Goal: Find contact information: Obtain details needed to contact an individual or organization

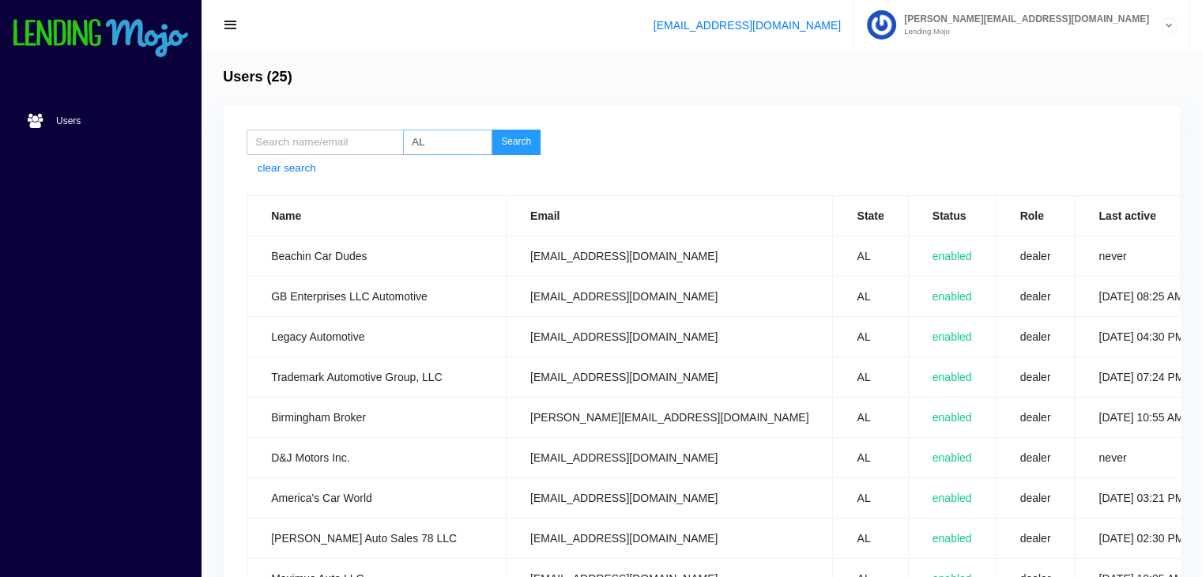
click at [438, 139] on input "AL" at bounding box center [447, 142] width 89 height 25
type input "A"
type input "R"
type input "IA"
click at [491, 130] on button "Search" at bounding box center [515, 142] width 49 height 25
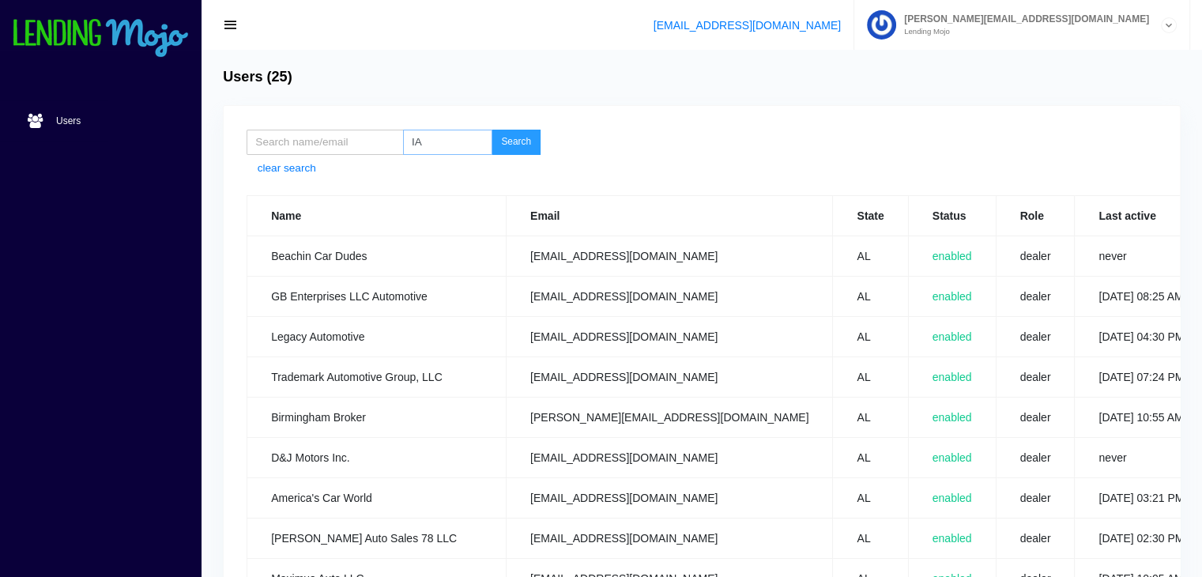
click at [491, 130] on button "Search" at bounding box center [515, 142] width 49 height 25
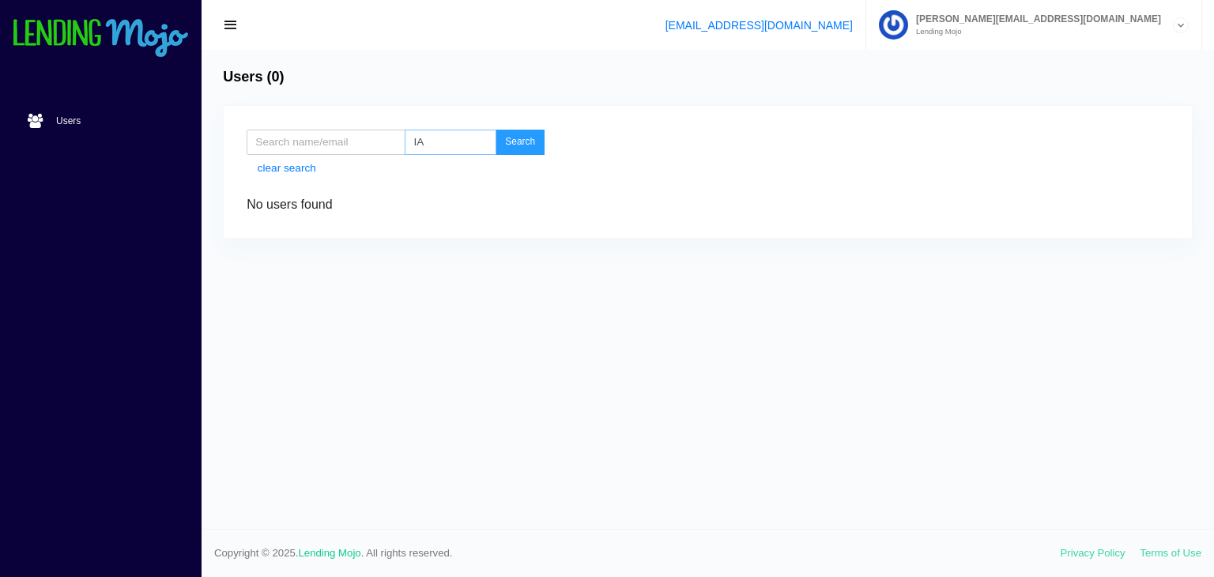
click at [449, 137] on input "IA" at bounding box center [451, 142] width 92 height 25
type input "I"
type input "T"
type input "KY"
click at [495, 130] on button "Search" at bounding box center [519, 142] width 49 height 25
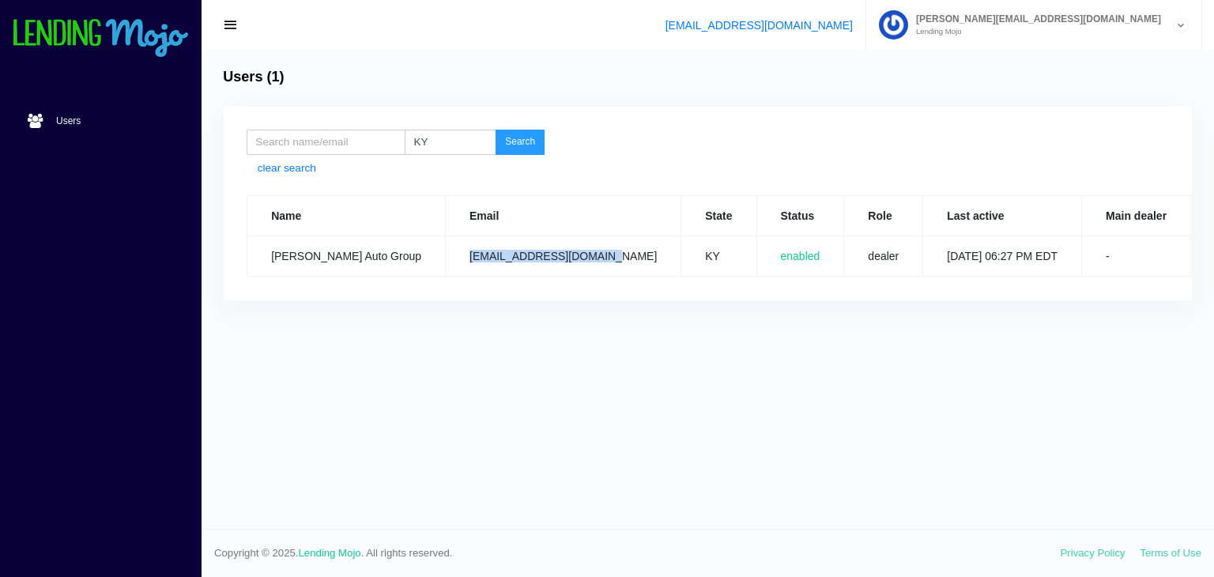
drag, startPoint x: 597, startPoint y: 254, endPoint x: 440, endPoint y: 254, distance: 157.2
click at [446, 254] on td "[EMAIL_ADDRESS][DOMAIN_NAME]" at bounding box center [563, 256] width 235 height 40
copy td "[EMAIL_ADDRESS][DOMAIN_NAME]"
click at [445, 149] on input "KY" at bounding box center [451, 142] width 92 height 25
type input "K"
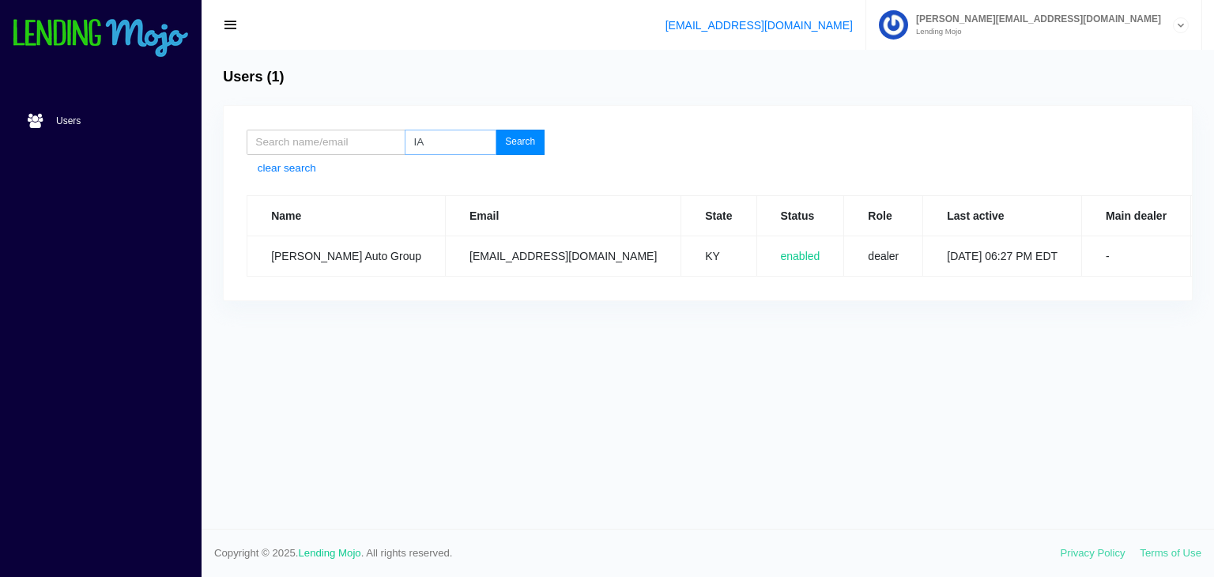
type input "IA"
click at [529, 143] on button "Search" at bounding box center [519, 142] width 49 height 25
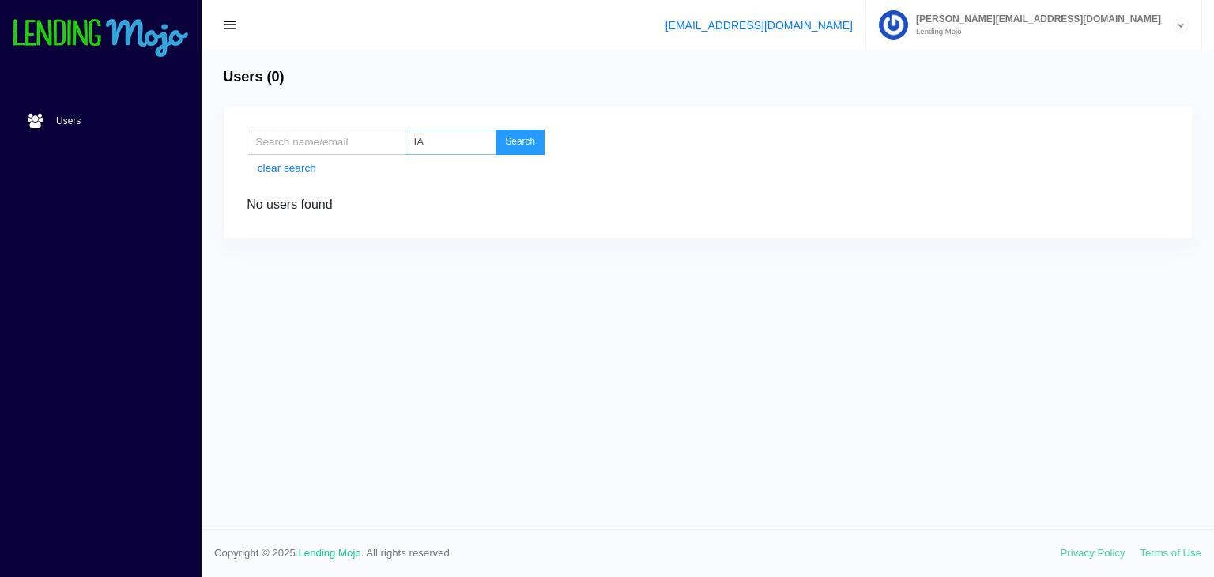
click at [450, 134] on input "IA" at bounding box center [451, 142] width 92 height 25
type input "I"
type input "IL"
click at [495, 130] on button "Search" at bounding box center [519, 142] width 49 height 25
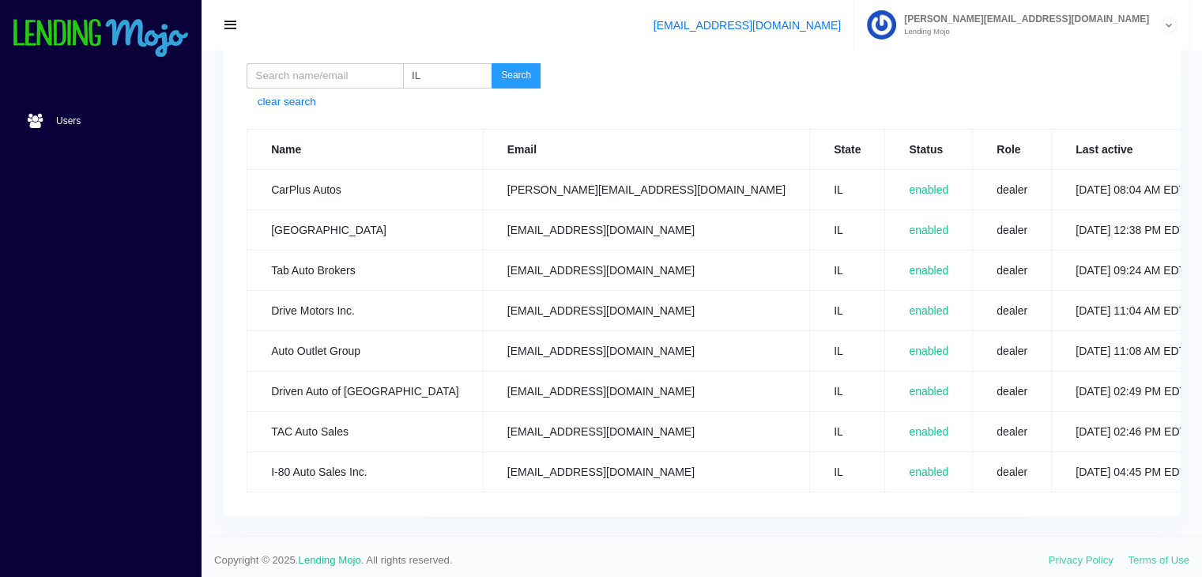
scroll to position [84, 0]
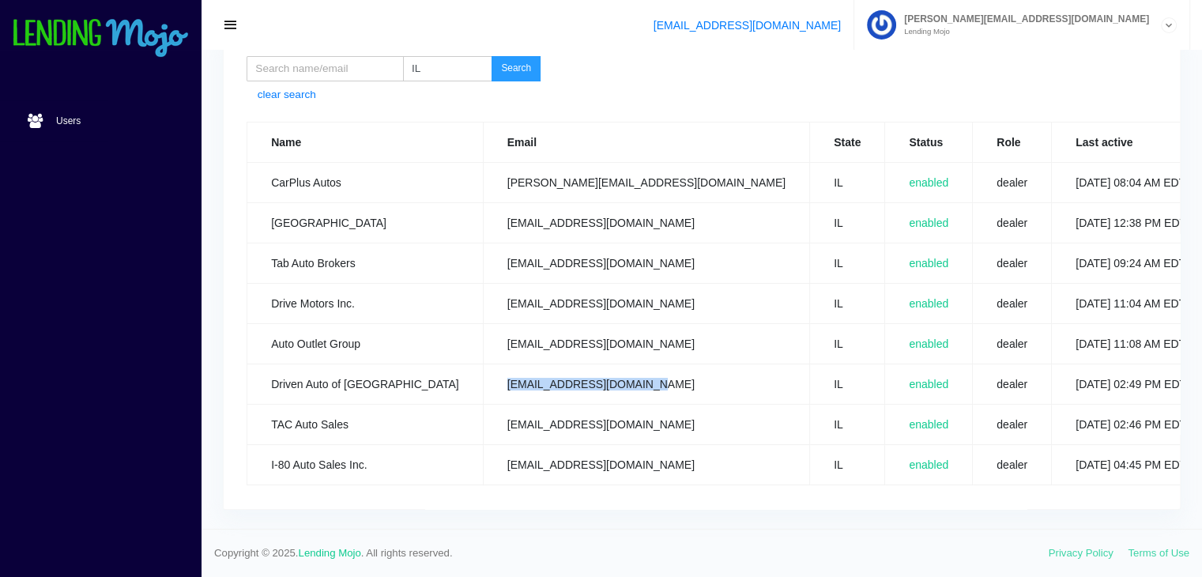
drag, startPoint x: 602, startPoint y: 374, endPoint x: 439, endPoint y: 372, distance: 163.6
click at [483, 372] on td "info@drivenoakforest.net" at bounding box center [646, 384] width 326 height 40
copy td "info@drivenoakforest.net"
drag, startPoint x: 593, startPoint y: 412, endPoint x: 436, endPoint y: 409, distance: 157.3
click at [483, 409] on td "sales@tacautotrades.com" at bounding box center [646, 425] width 326 height 40
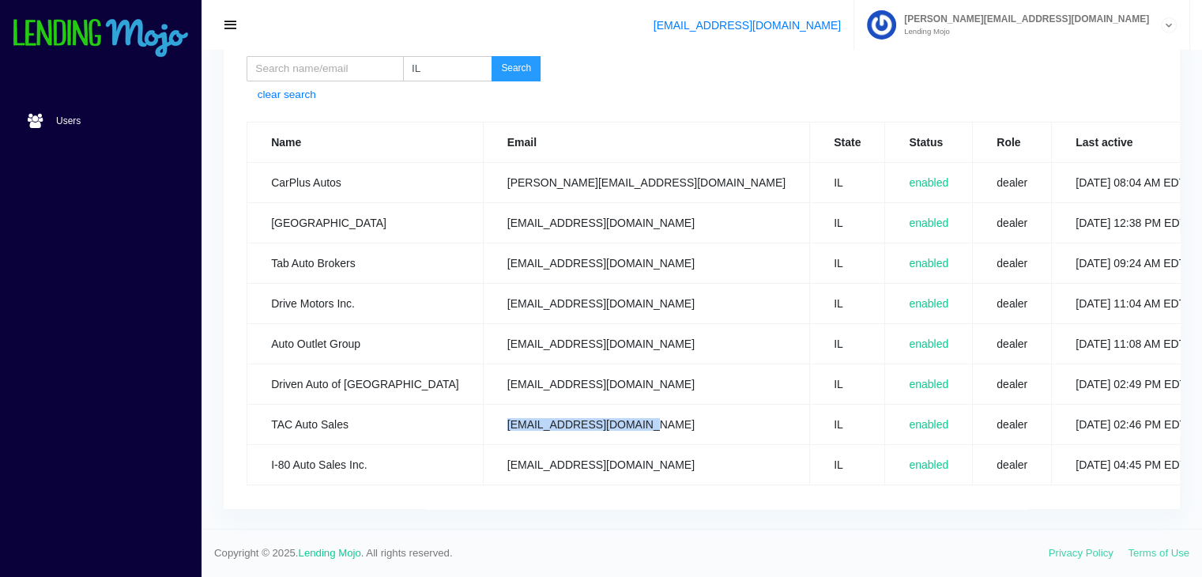
copy td "sales@tacautotrades.com"
drag, startPoint x: 583, startPoint y: 449, endPoint x: 429, endPoint y: 449, distance: 154.1
click at [483, 449] on td "sales@i80autosales.com" at bounding box center [646, 465] width 326 height 40
copy td "sales@i80autosales.com"
drag, startPoint x: 550, startPoint y: 254, endPoint x: 441, endPoint y: 248, distance: 109.2
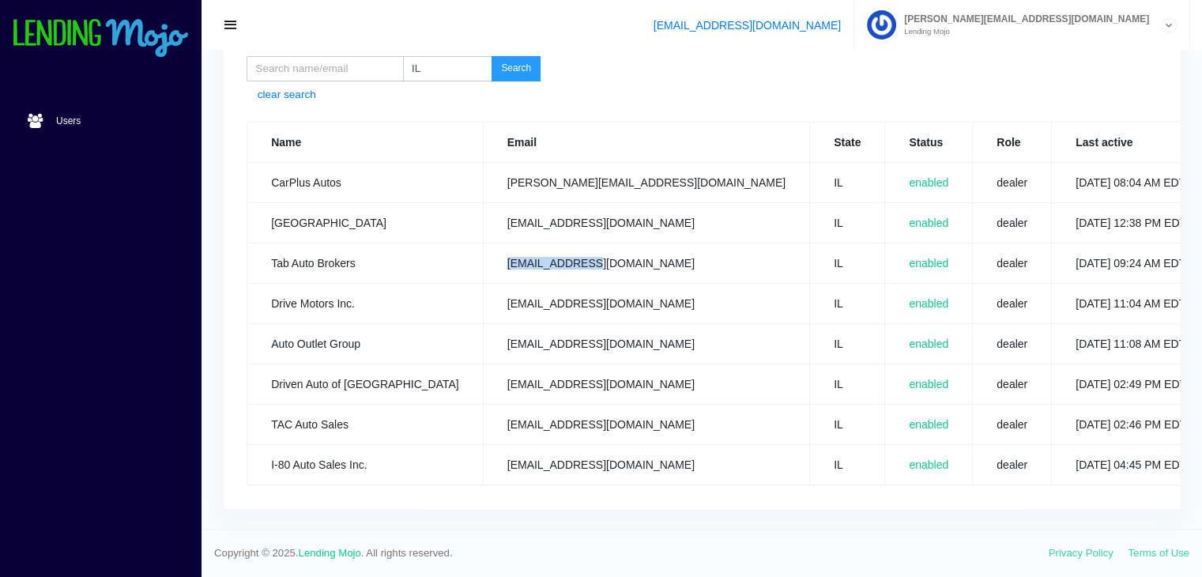
click at [483, 248] on td "ttab45@aol.com" at bounding box center [646, 263] width 326 height 40
copy td "ttab45@aol.com"
drag, startPoint x: 593, startPoint y: 216, endPoint x: 433, endPoint y: 208, distance: 159.8
click at [483, 208] on td "jolietautocenter@gmail.com" at bounding box center [646, 223] width 326 height 40
copy td "jolietautocenter@gmail.com"
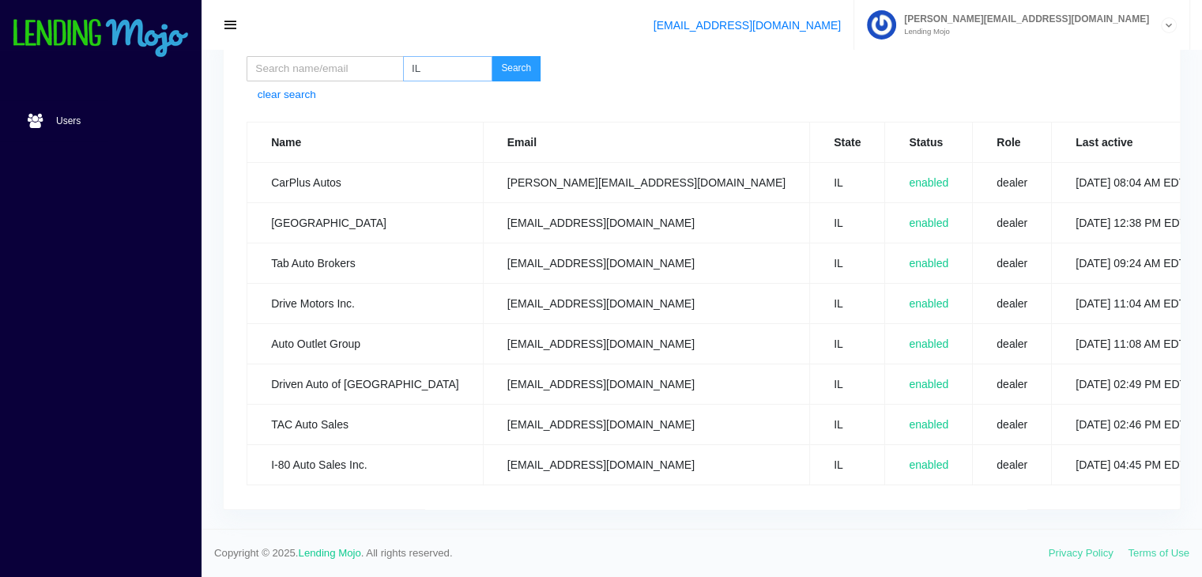
click at [445, 61] on input "IL" at bounding box center [447, 68] width 89 height 25
type input "I"
type input "OK"
click at [491, 56] on button "Search" at bounding box center [515, 68] width 49 height 25
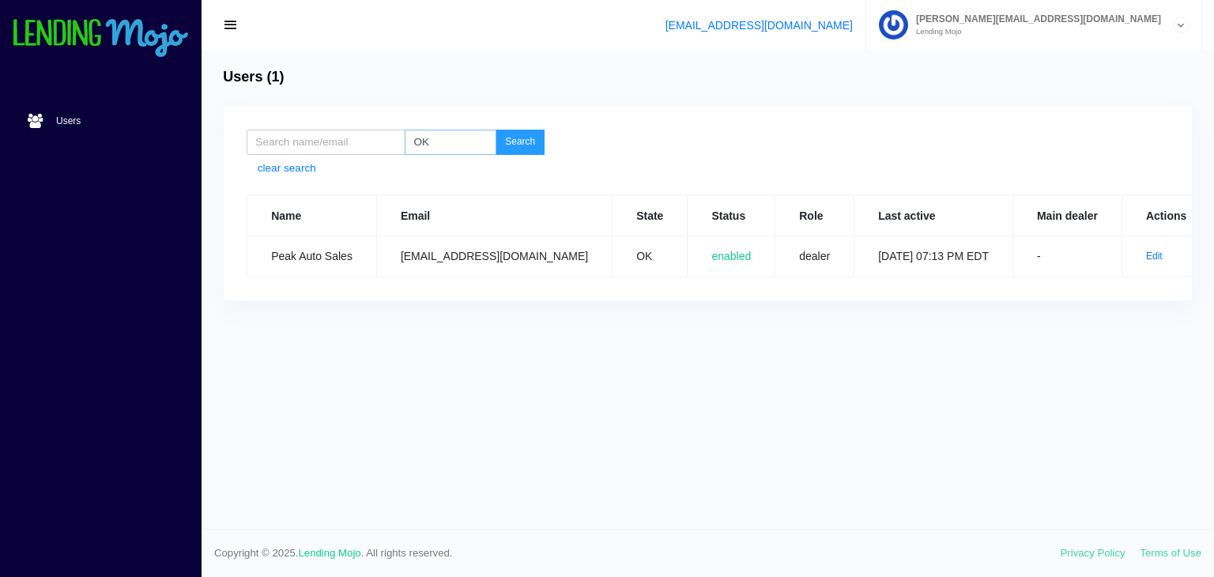
click at [469, 149] on input "OK" at bounding box center [451, 142] width 92 height 25
type input "O"
type input "WV"
click at [519, 141] on button "Search" at bounding box center [519, 142] width 49 height 25
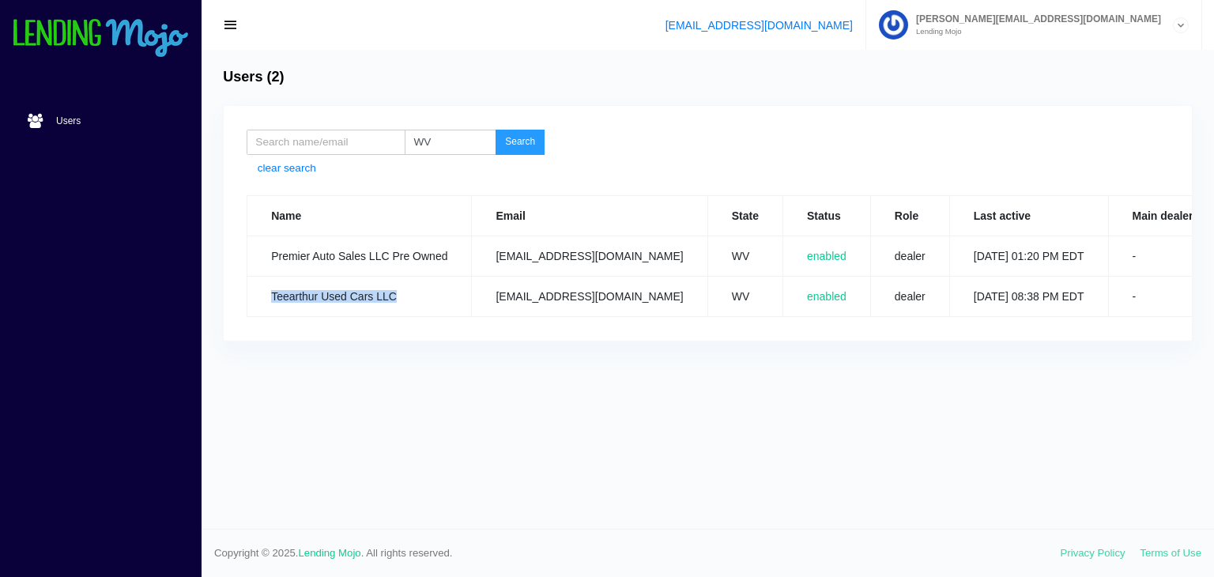
drag, startPoint x: 416, startPoint y: 297, endPoint x: 255, endPoint y: 296, distance: 160.4
click at [255, 296] on td "Teearthur Used Cars LLC" at bounding box center [359, 297] width 224 height 40
drag, startPoint x: 653, startPoint y: 288, endPoint x: 493, endPoint y: 288, distance: 160.4
click at [493, 288] on td "teearthur4auto@gmail.com" at bounding box center [589, 297] width 235 height 40
copy td "teearthur4auto@gmail.com"
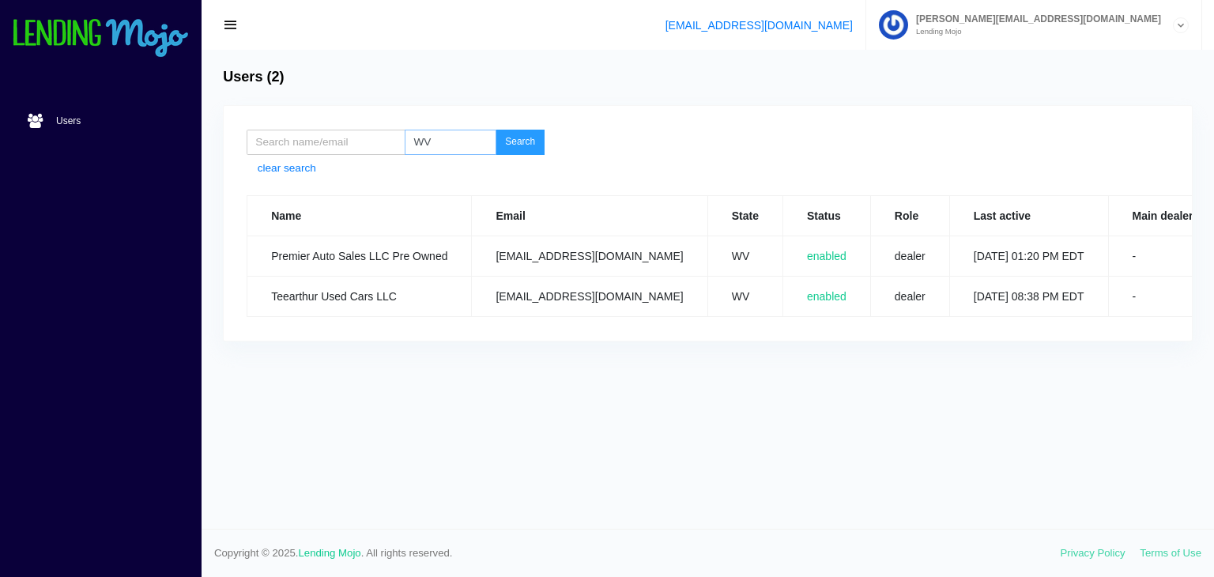
click at [465, 141] on input "WV" at bounding box center [451, 142] width 92 height 25
type input "W"
click at [465, 141] on input "M" at bounding box center [451, 142] width 92 height 25
type input "MI"
click at [525, 142] on button "Search" at bounding box center [519, 142] width 49 height 25
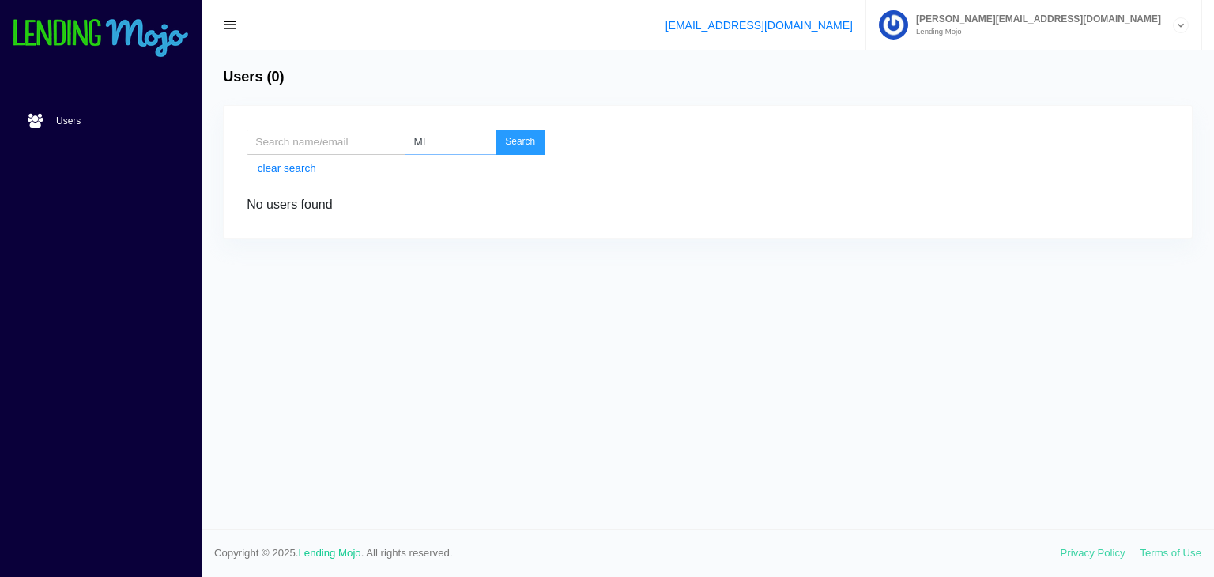
click at [454, 150] on input "MI" at bounding box center [451, 142] width 92 height 25
type input "MA"
click at [517, 140] on button "Search" at bounding box center [519, 142] width 49 height 25
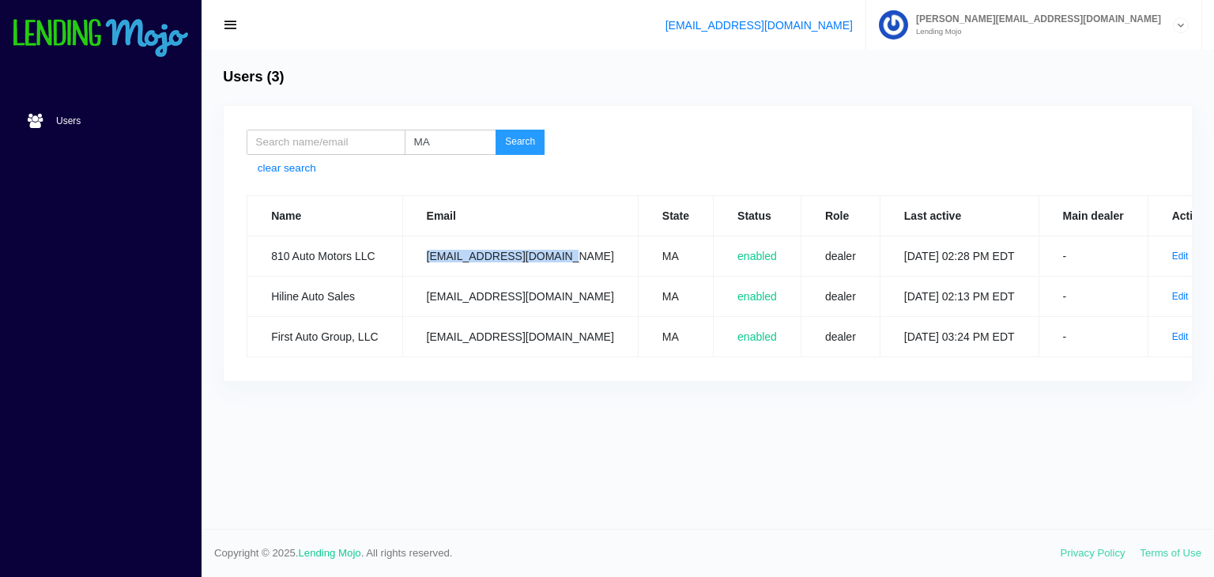
drag, startPoint x: 576, startPoint y: 253, endPoint x: 421, endPoint y: 257, distance: 154.9
click at [421, 257] on td "[EMAIL_ADDRESS][DOMAIN_NAME]" at bounding box center [519, 256] width 235 height 40
copy td "[EMAIL_ADDRESS][DOMAIN_NAME]"
drag, startPoint x: 579, startPoint y: 296, endPoint x: 414, endPoint y: 307, distance: 165.6
click at [414, 307] on td "[EMAIL_ADDRESS][DOMAIN_NAME]" at bounding box center [519, 297] width 235 height 40
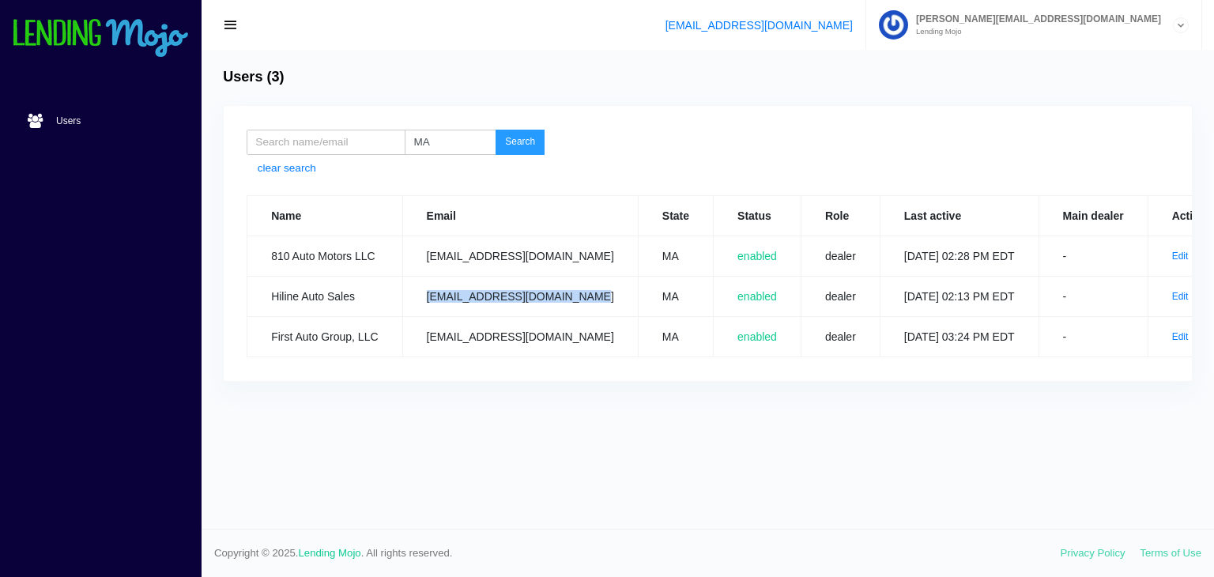
copy td "[EMAIL_ADDRESS][DOMAIN_NAME]"
drag, startPoint x: 545, startPoint y: 342, endPoint x: 420, endPoint y: 345, distance: 124.9
click at [420, 345] on td "[EMAIL_ADDRESS][DOMAIN_NAME]" at bounding box center [519, 337] width 235 height 40
copy td "[EMAIL_ADDRESS][DOMAIN_NAME]"
click at [452, 140] on input "MA" at bounding box center [451, 142] width 92 height 25
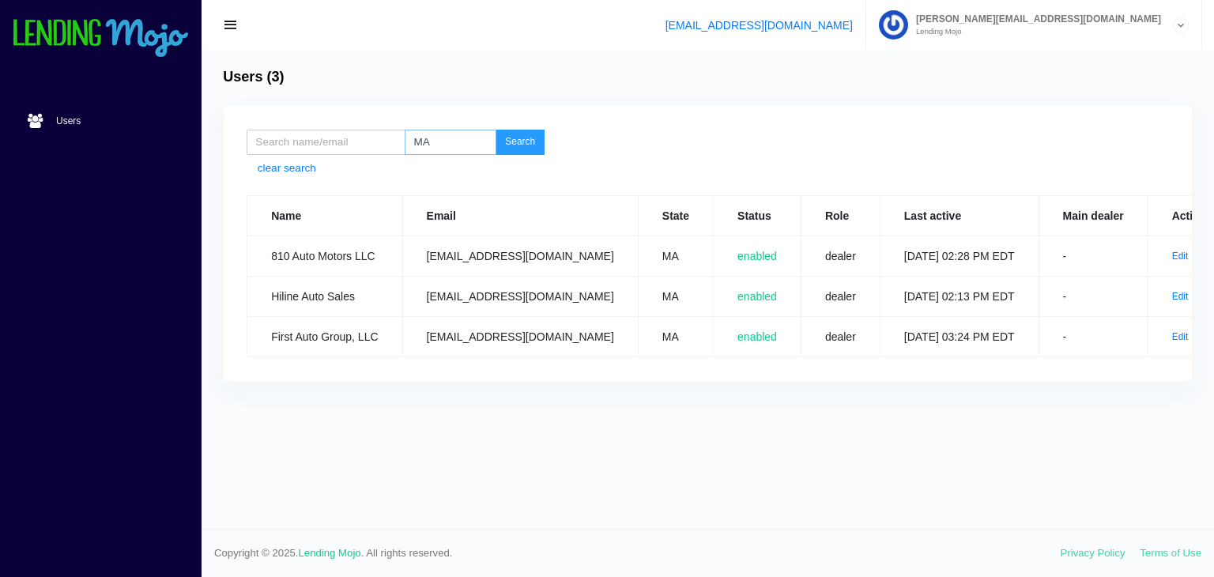
type input "M"
type input "PA"
click at [521, 144] on button "Search" at bounding box center [519, 142] width 49 height 25
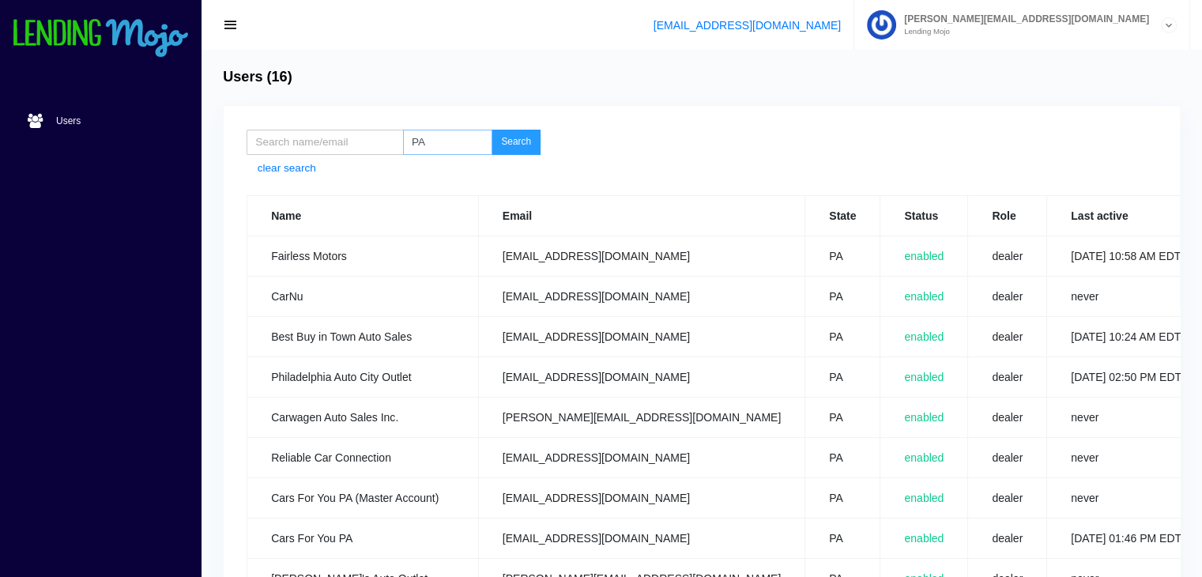
click at [434, 141] on input "PA" at bounding box center [447, 142] width 89 height 25
type input "P"
type input "DE"
click at [506, 146] on button "Search" at bounding box center [515, 142] width 49 height 25
